Goal: Transaction & Acquisition: Purchase product/service

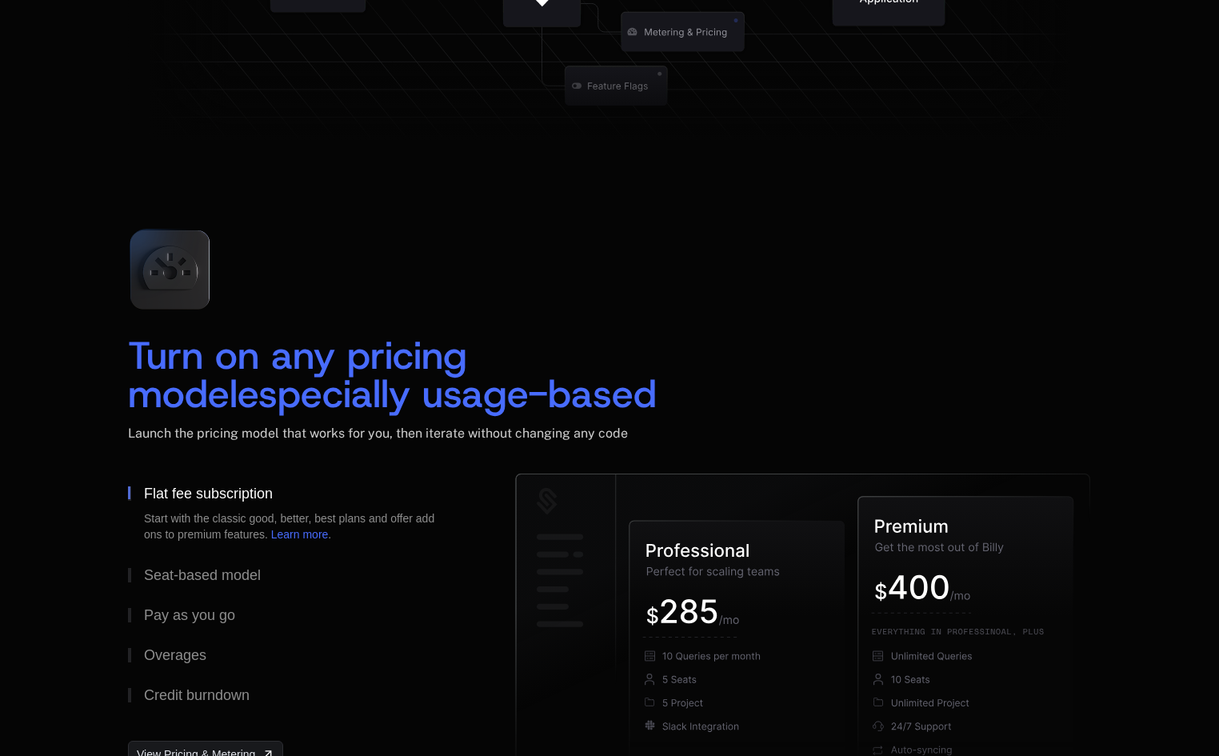
scroll to position [2248, 0]
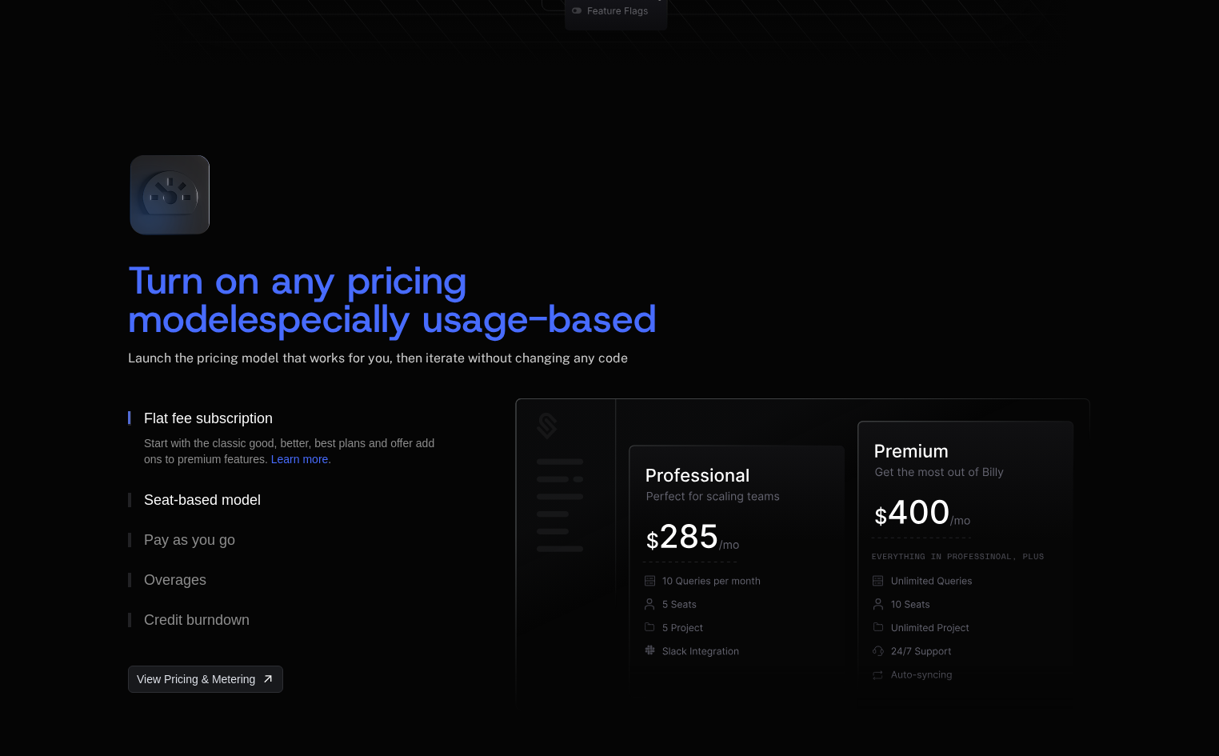
click at [210, 493] on div "Seat-based model" at bounding box center [202, 500] width 117 height 14
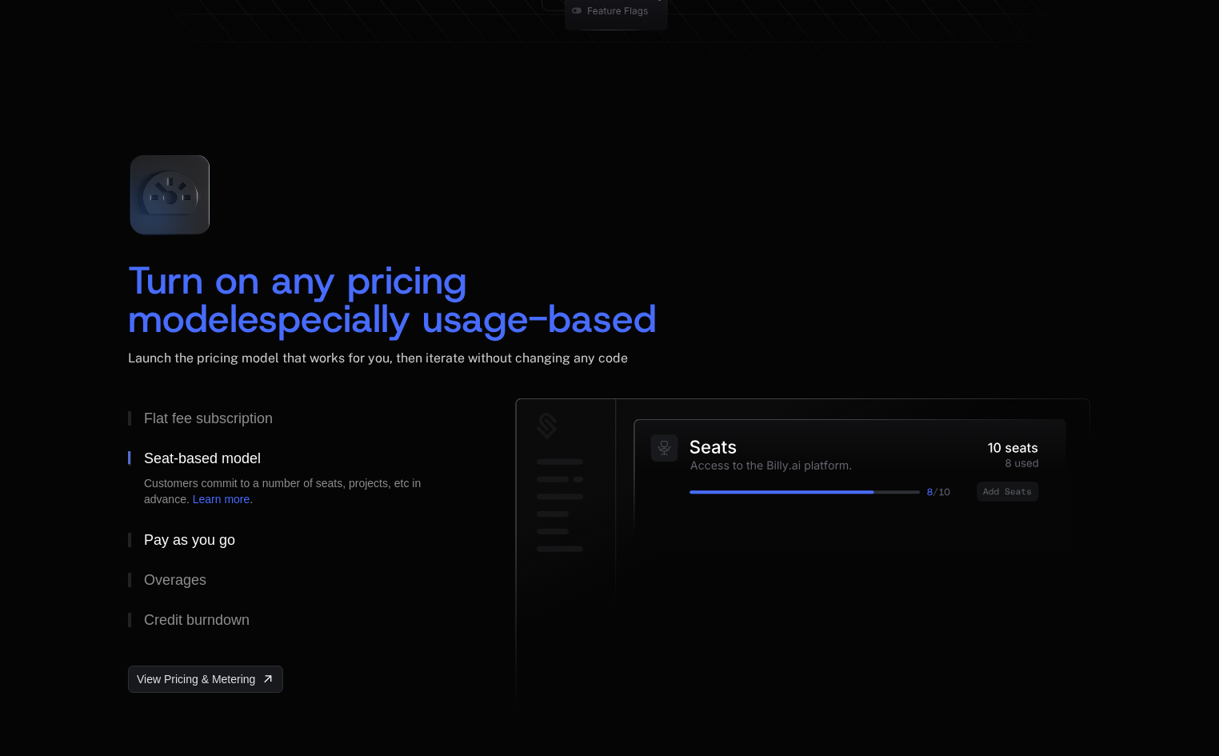
click at [207, 533] on div "Pay as you go" at bounding box center [189, 540] width 91 height 14
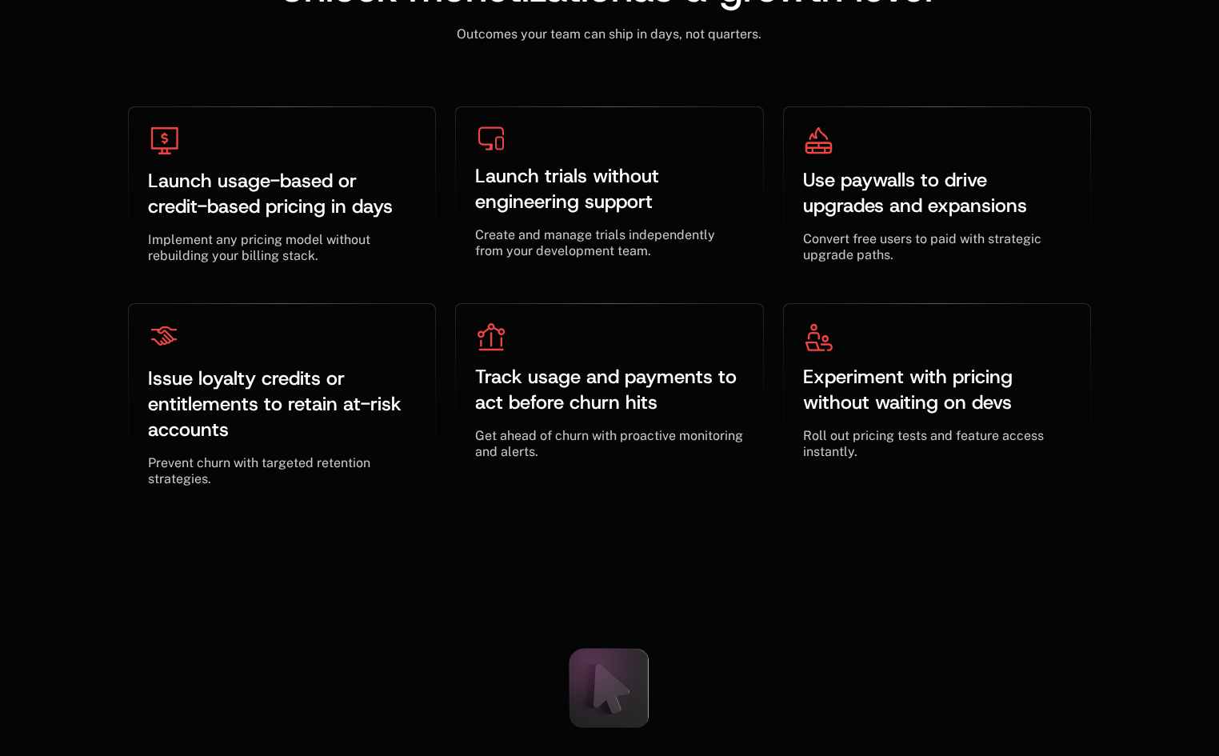
scroll to position [5281, 0]
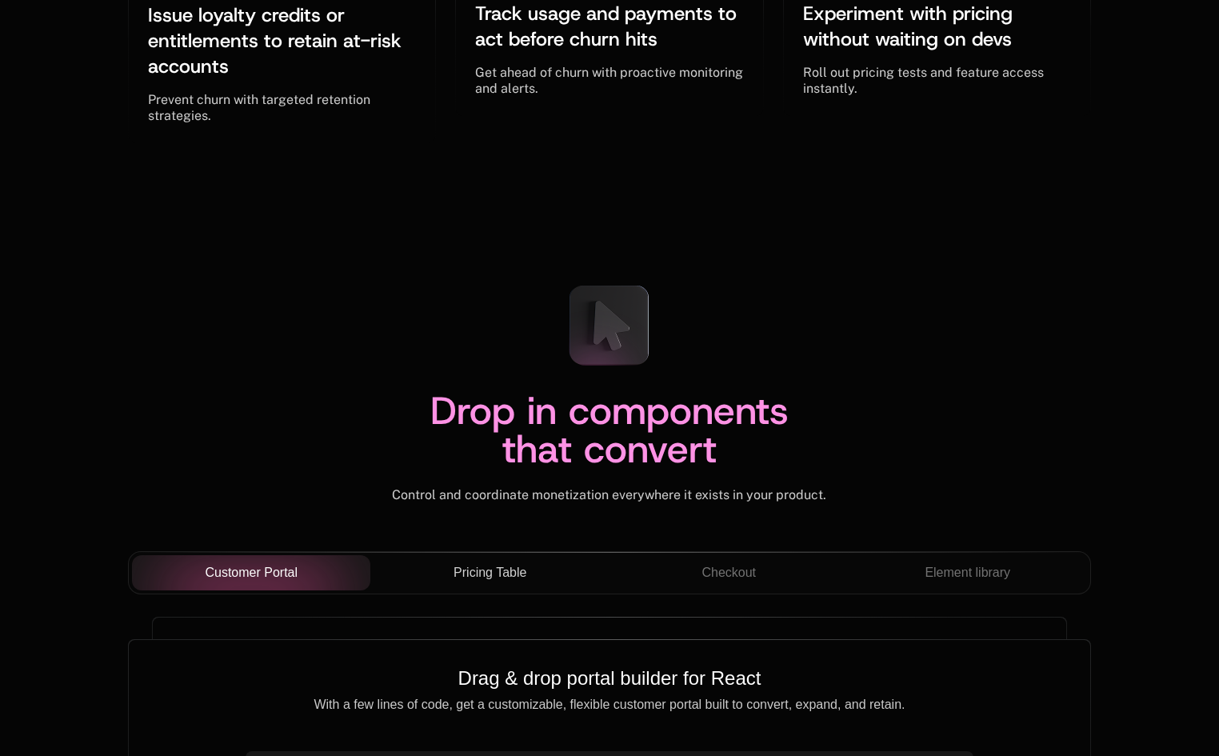
click at [445, 563] on div "Pricing Table" at bounding box center [490, 572] width 214 height 19
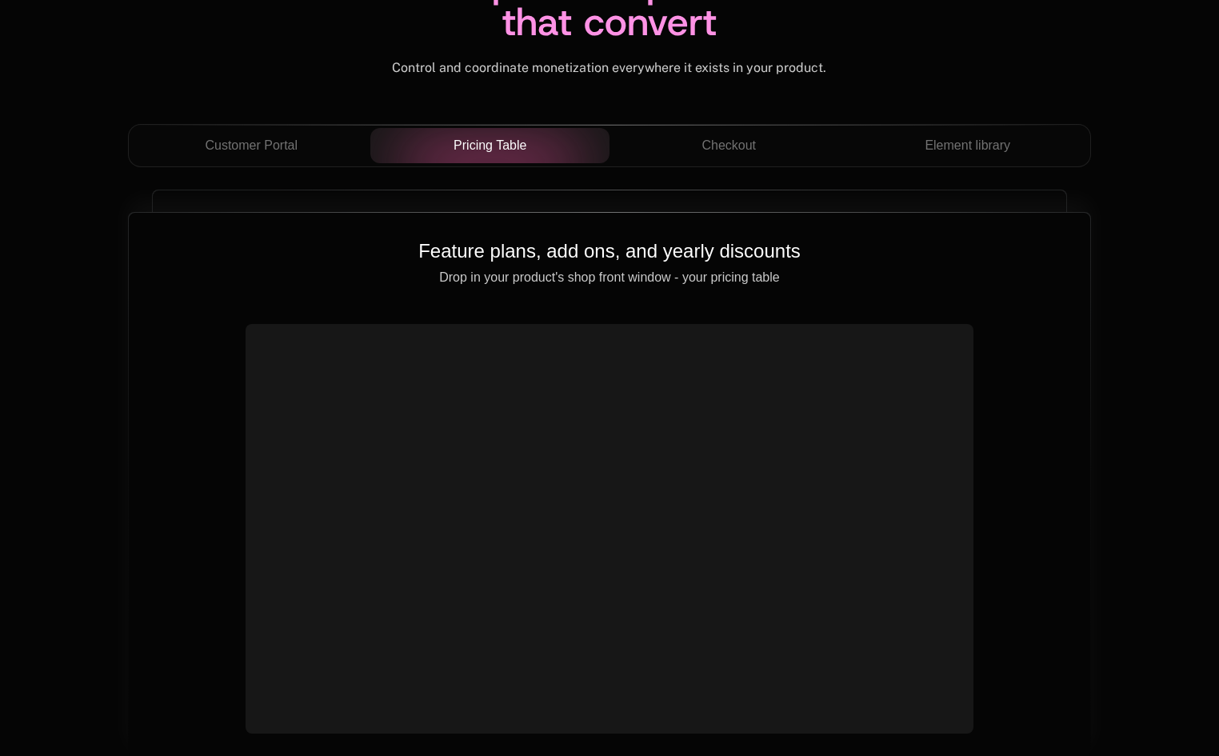
scroll to position [5710, 0]
click at [744, 126] on button "Checkout" at bounding box center [728, 143] width 239 height 35
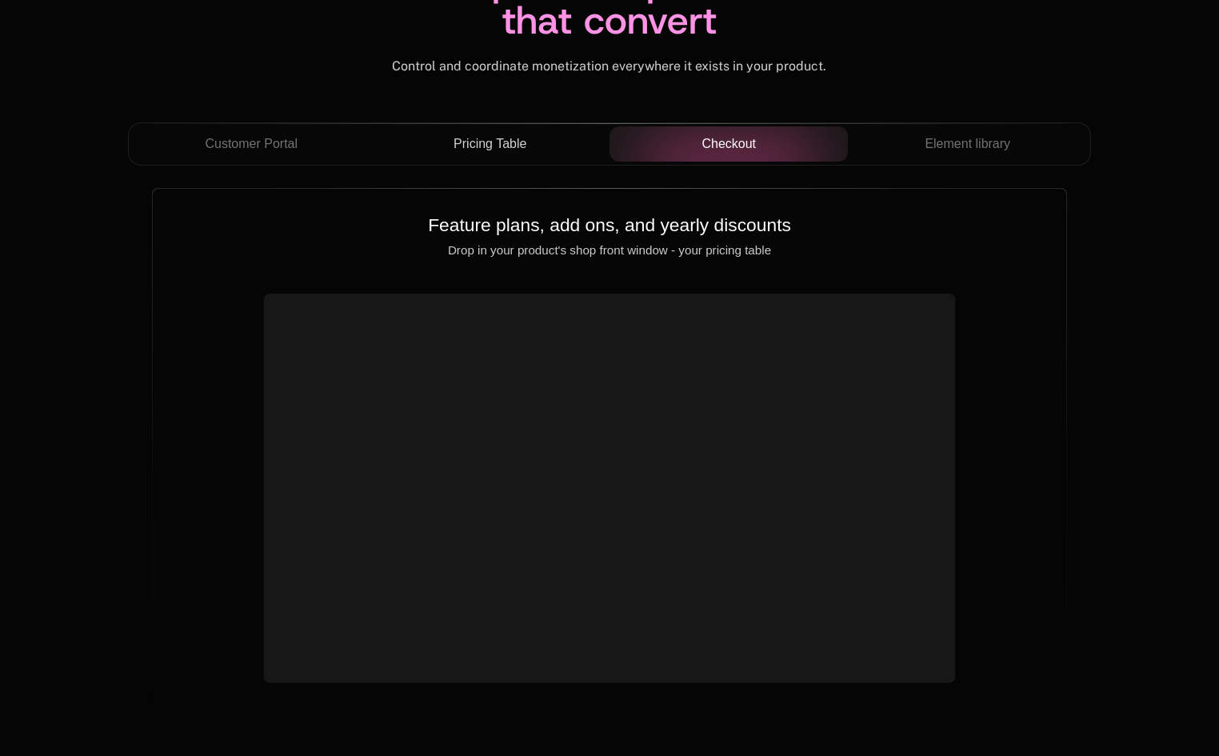
click at [741, 134] on span "Checkout" at bounding box center [728, 143] width 54 height 19
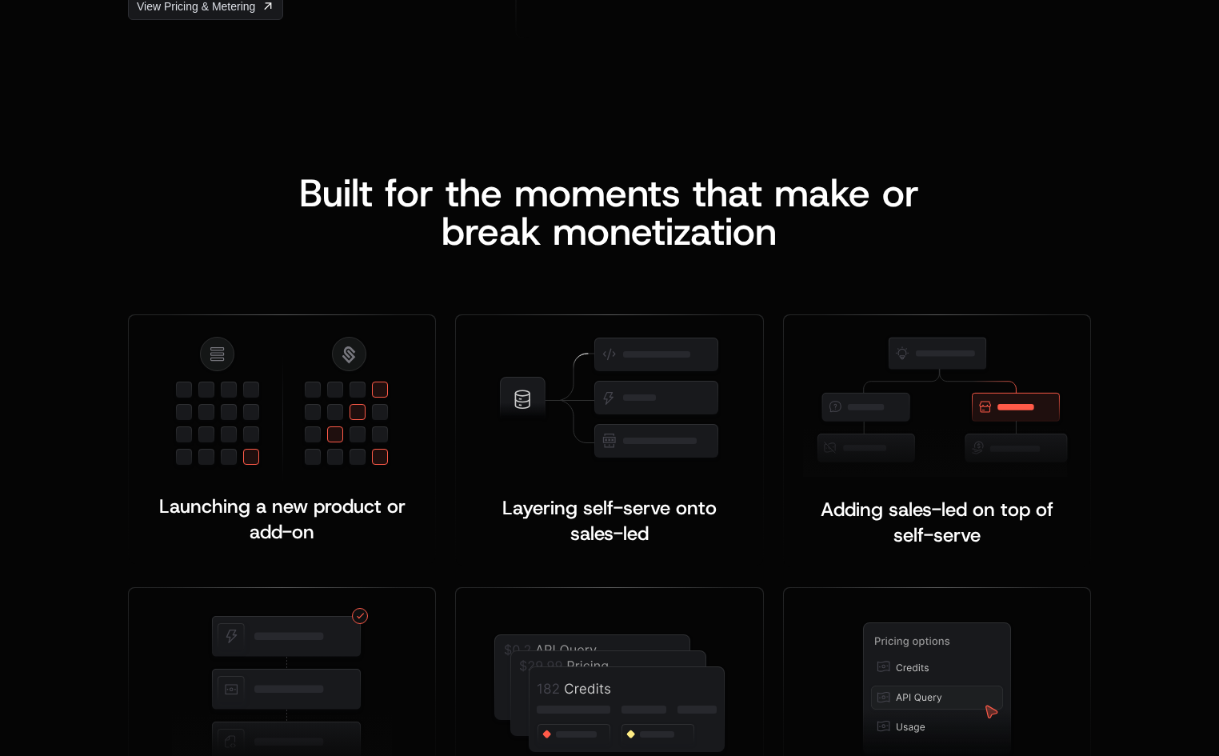
scroll to position [0, 0]
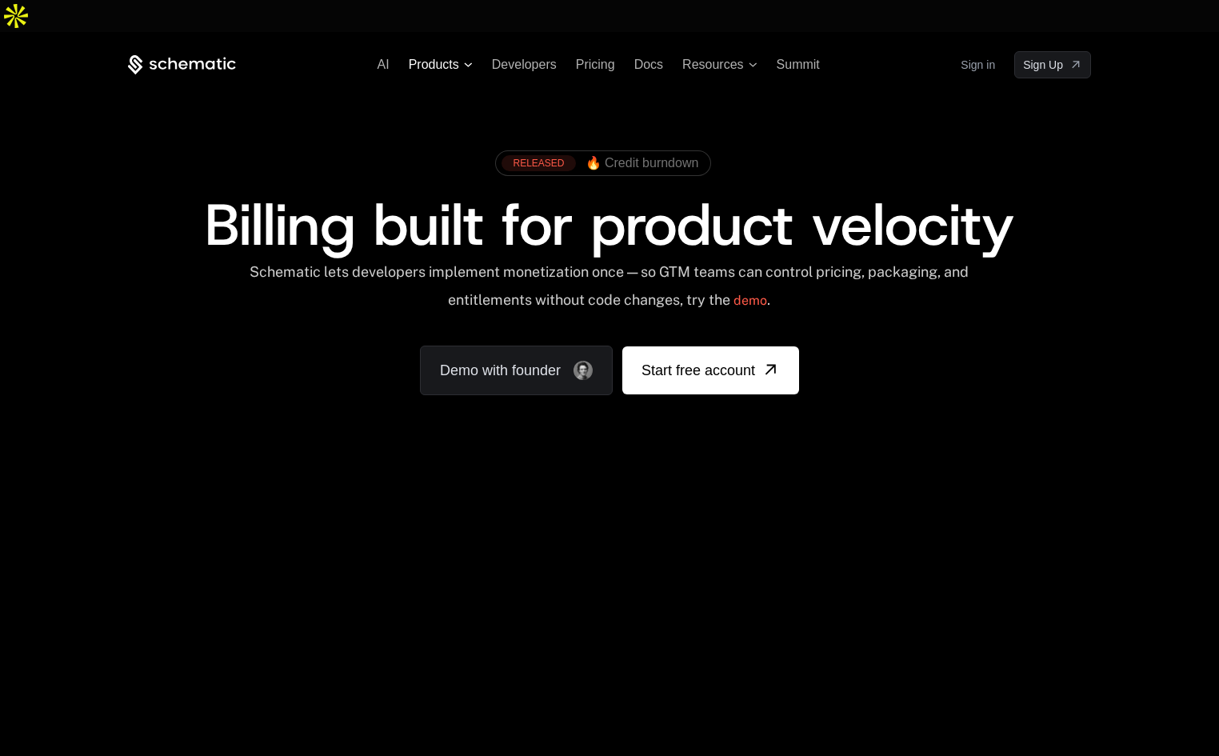
click at [433, 58] on span "Products" at bounding box center [434, 65] width 50 height 14
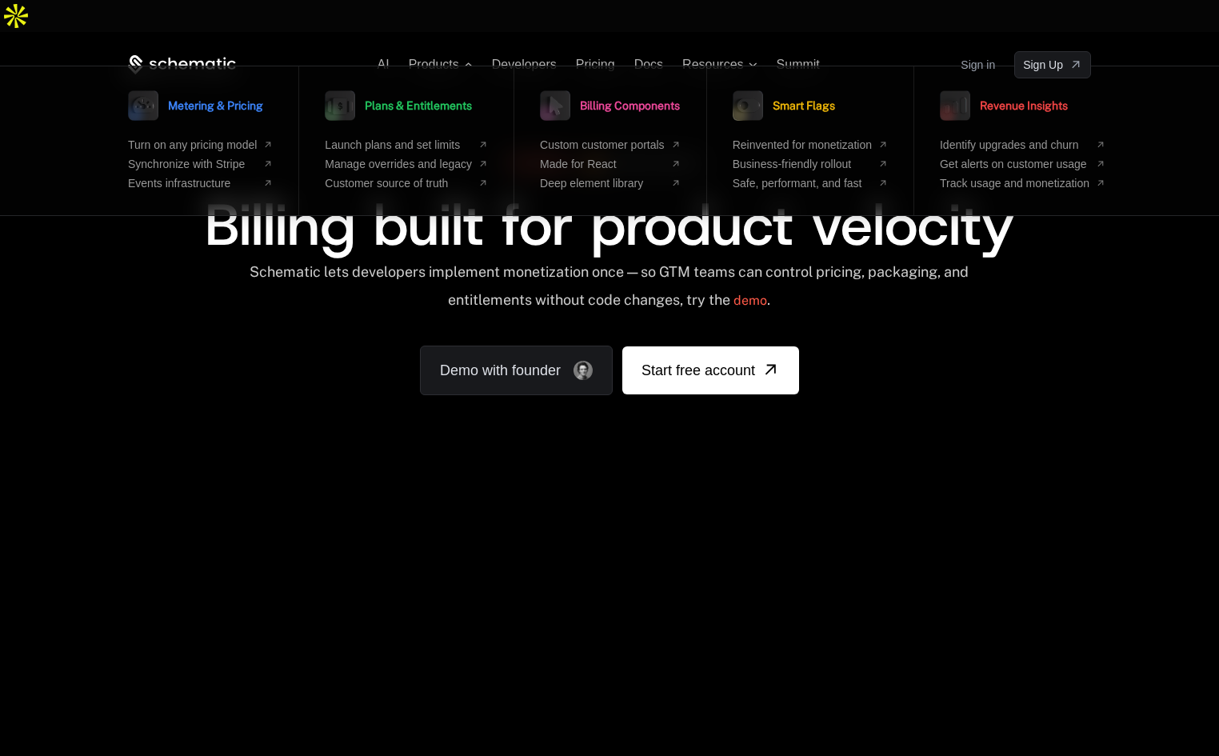
click at [174, 370] on div "RELEASED 🔥 Credit burndown Billing built for product velocity Schematic lets de…" at bounding box center [610, 268] width 1040 height 381
click at [1016, 312] on div "RELEASED 🔥 Credit burndown Billing built for product velocity Schematic lets de…" at bounding box center [609, 268] width 963 height 253
click at [908, 325] on div "RELEASED 🔥 Credit burndown Billing built for product velocity Schematic lets de…" at bounding box center [609, 268] width 963 height 253
